Goal: Task Accomplishment & Management: Manage account settings

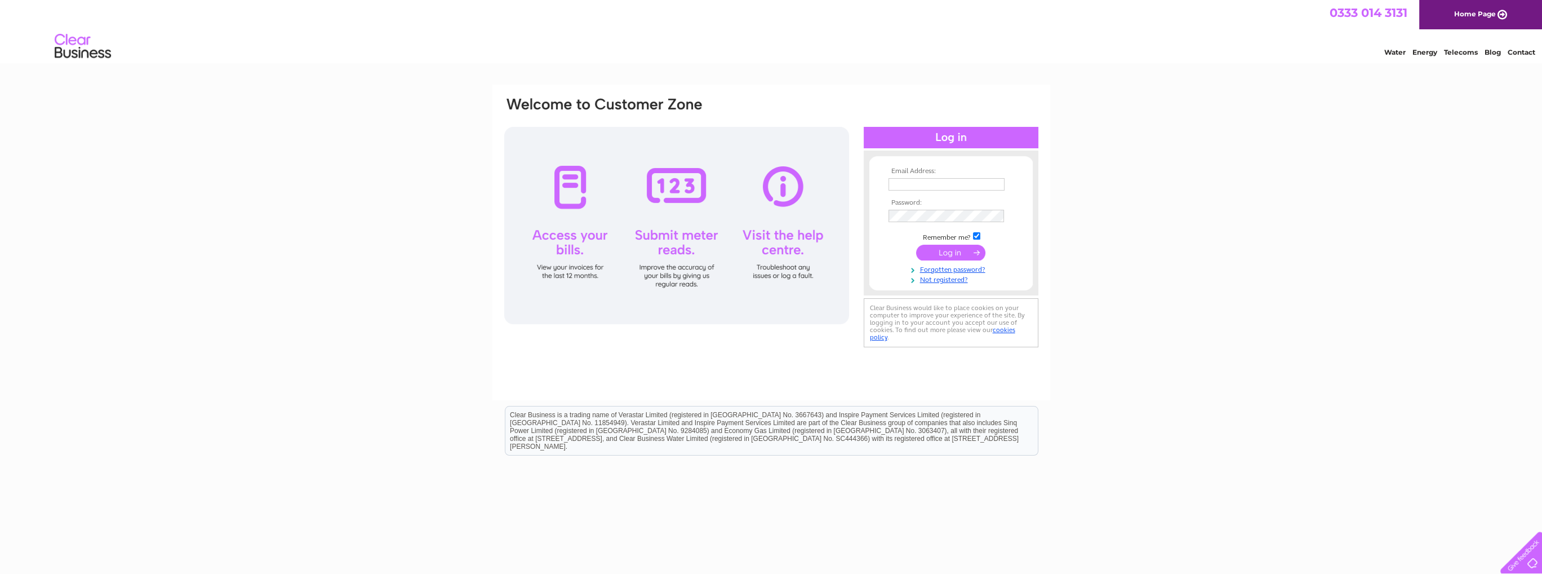
type input "[EMAIL_ADDRESS][DOMAIN_NAME]"
click at [947, 251] on input "submit" at bounding box center [950, 253] width 69 height 16
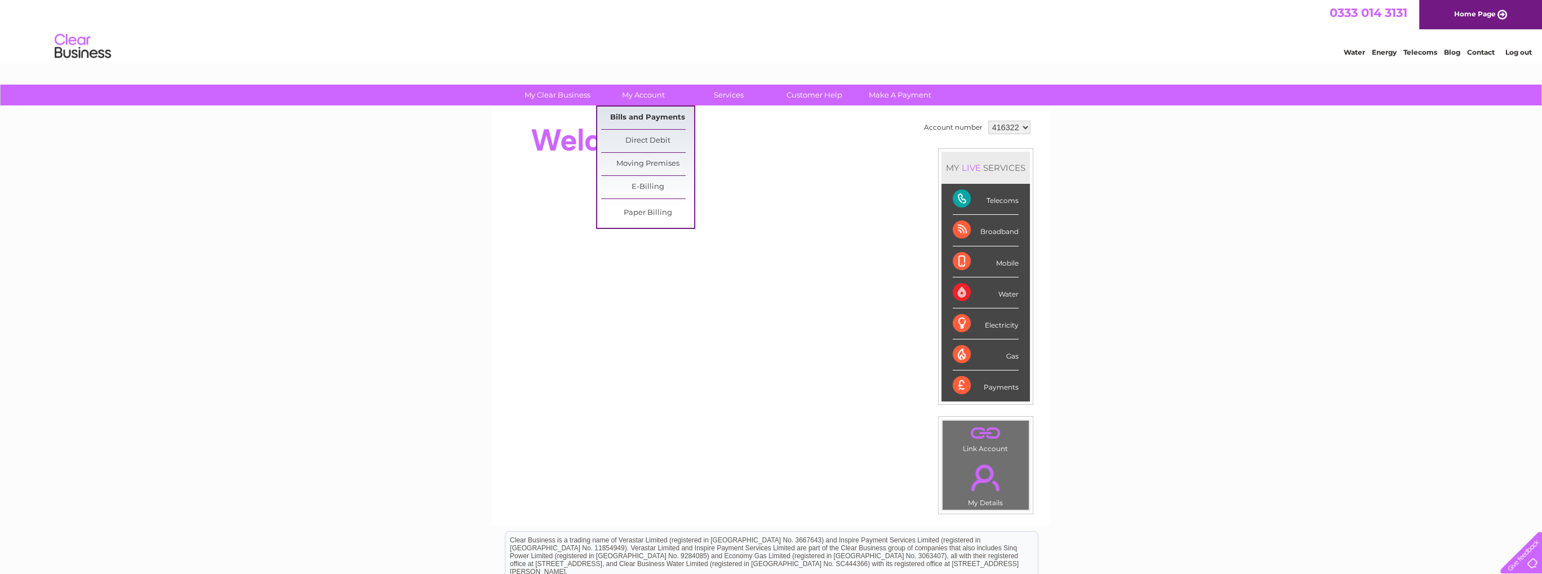
click at [643, 113] on link "Bills and Payments" at bounding box center [647, 117] width 93 height 23
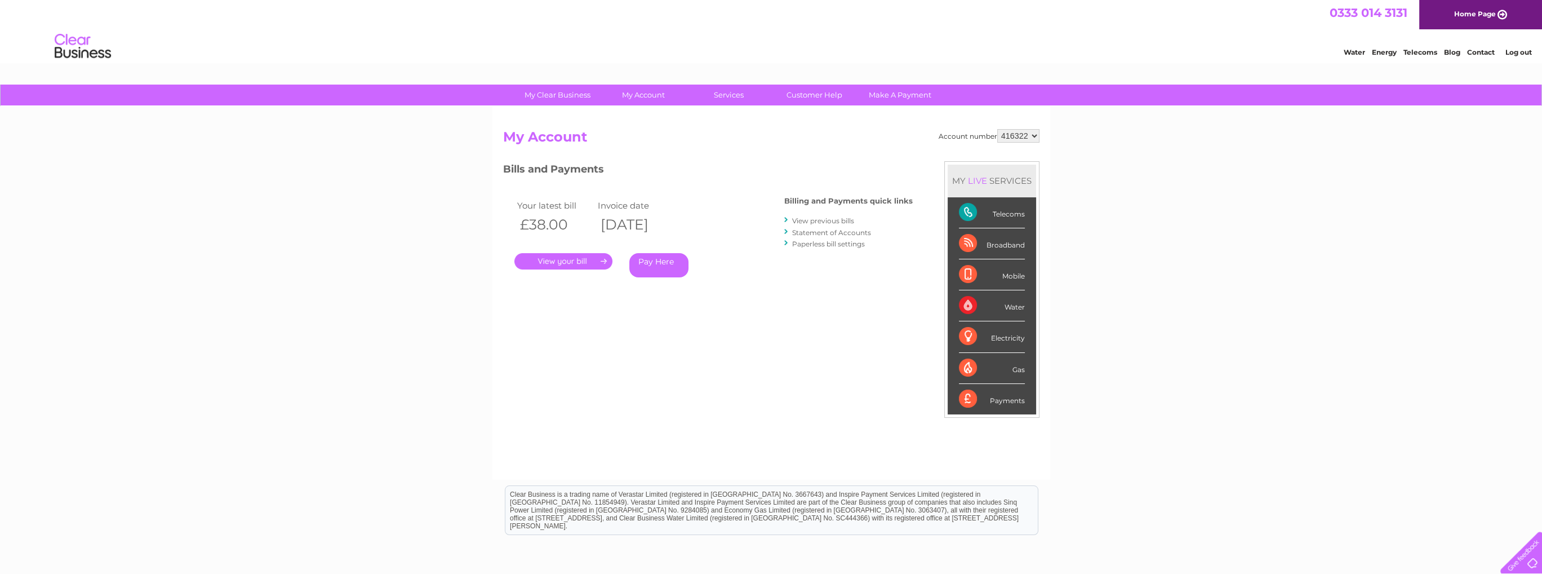
click at [567, 260] on link "." at bounding box center [563, 261] width 98 height 16
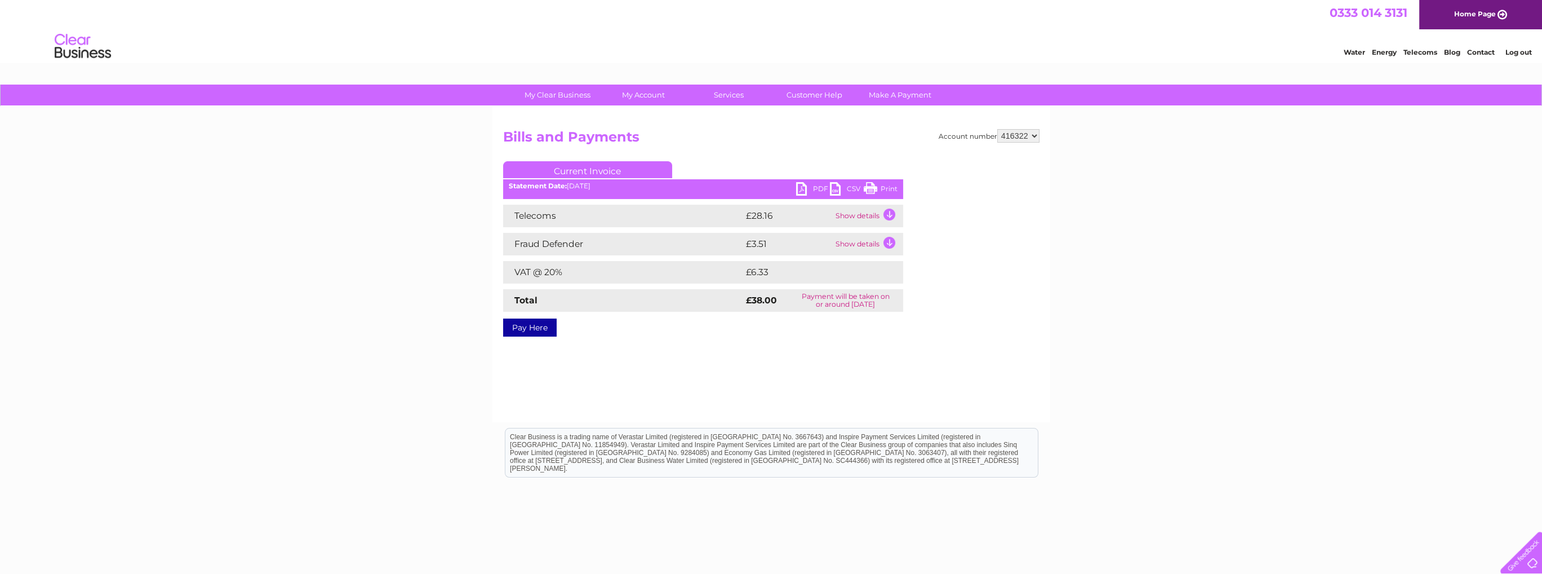
click at [802, 188] on link "PDF" at bounding box center [813, 190] width 34 height 16
click at [1037, 134] on select "416322 416325" at bounding box center [1018, 136] width 42 height 14
select select "416325"
click at [997, 129] on select "416322 416325" at bounding box center [1018, 136] width 42 height 14
click at [809, 185] on link "PDF" at bounding box center [813, 190] width 34 height 16
